Goal: Task Accomplishment & Management: Manage account settings

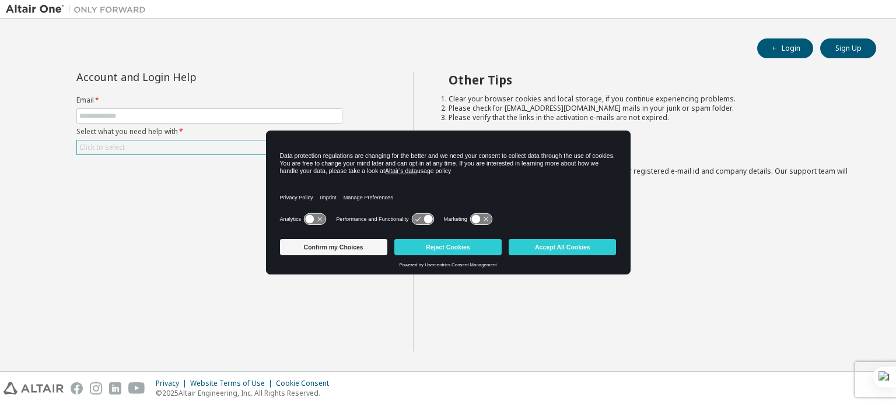
click at [155, 142] on div "Click to select" at bounding box center [209, 148] width 265 height 14
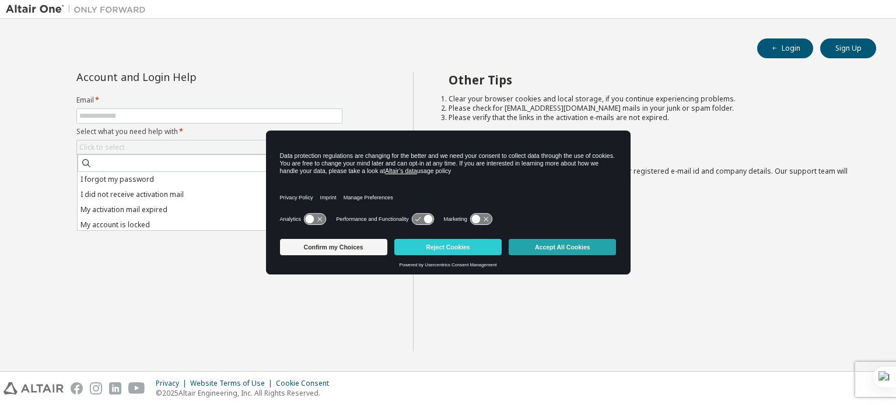
click at [543, 243] on button "Accept All Cookies" at bounding box center [562, 247] width 107 height 16
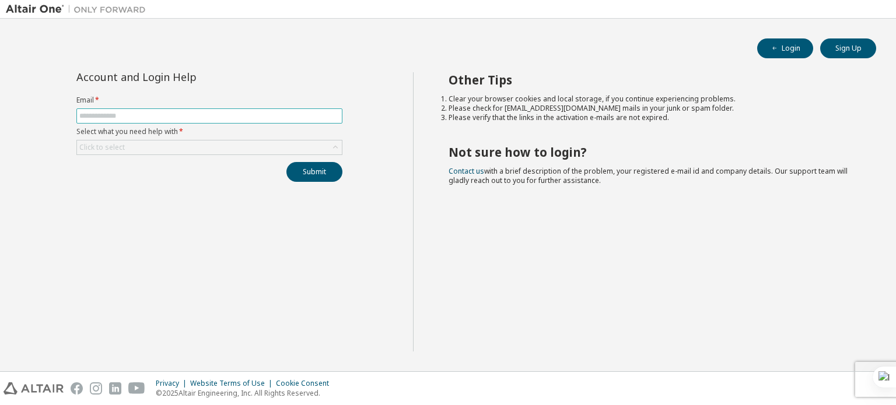
click at [173, 110] on span at bounding box center [209, 115] width 266 height 15
click at [171, 114] on input "text" at bounding box center [209, 115] width 260 height 9
click at [90, 143] on div "Click to select" at bounding box center [101, 147] width 45 height 9
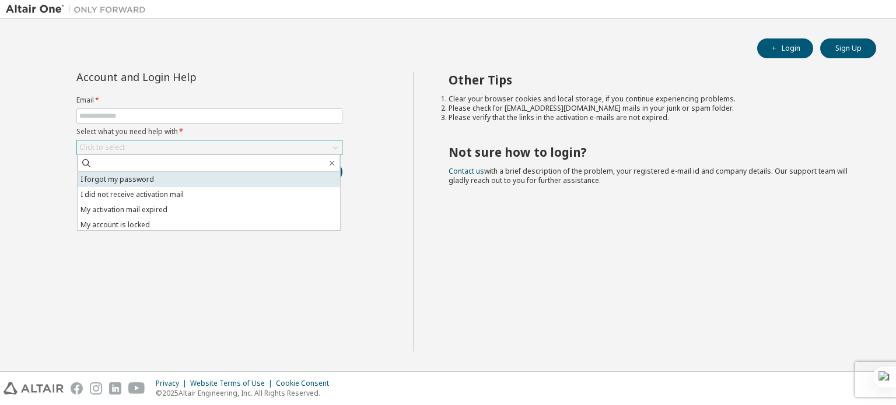
click at [91, 175] on li "I forgot my password" at bounding box center [209, 179] width 262 height 15
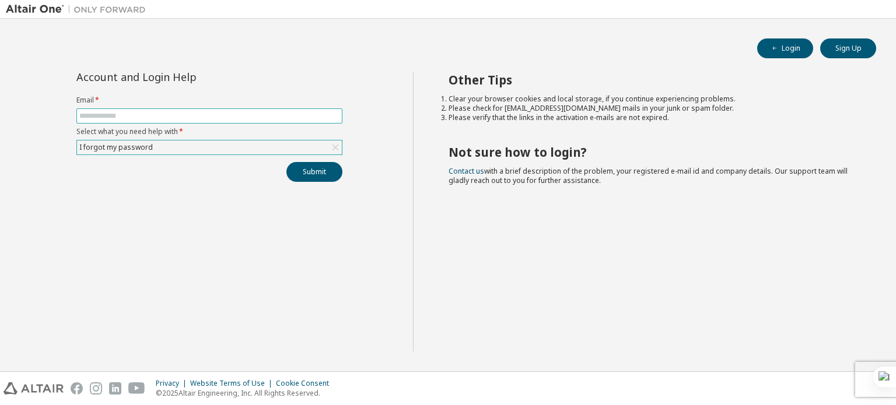
click at [134, 116] on input "text" at bounding box center [209, 115] width 260 height 9
type input "**********"
click at [299, 172] on button "Submit" at bounding box center [314, 172] width 56 height 20
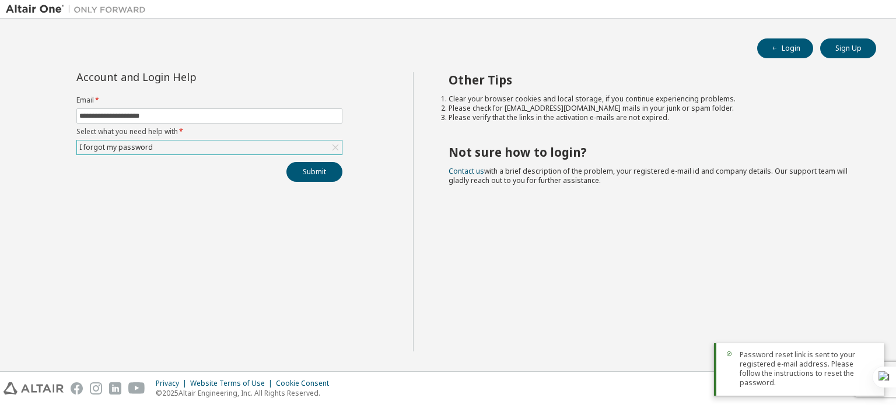
click at [749, 389] on div "Password reset link is sent to your registered e-mail address. Please follow th…" at bounding box center [799, 370] width 170 height 52
